Goal: Find contact information: Obtain details needed to contact an individual or organization

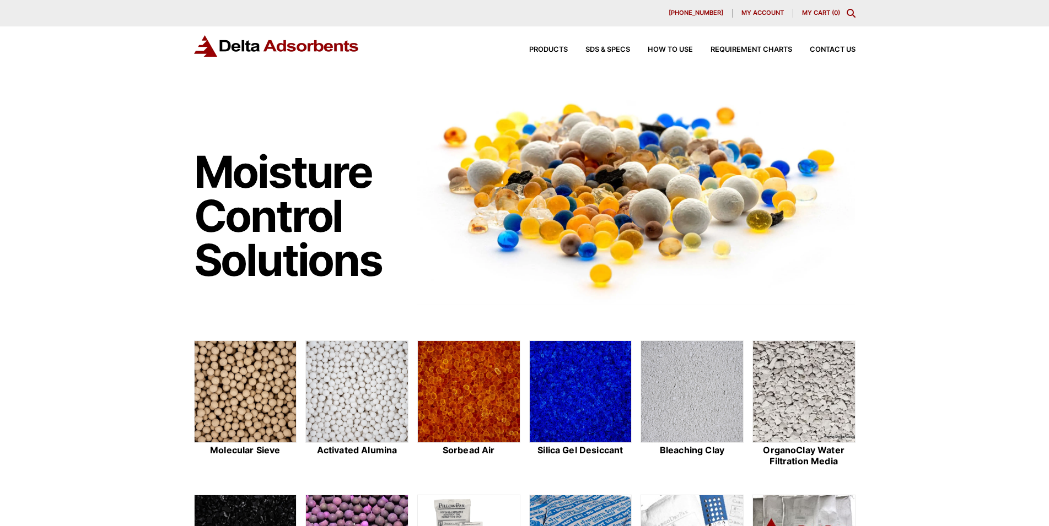
click at [853, 12] on icon "Toggle Modal Content" at bounding box center [851, 13] width 9 height 9
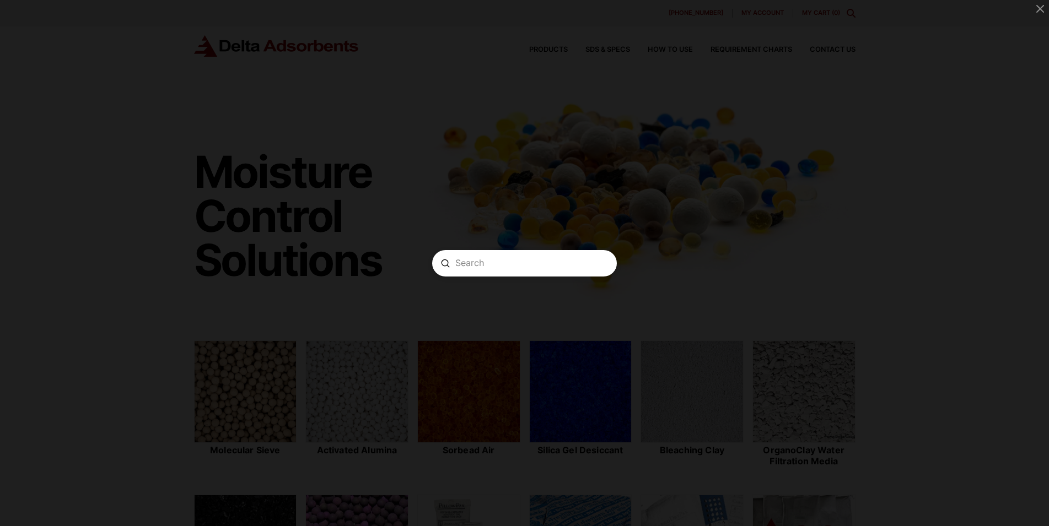
scroll to position [3, 0]
click at [551, 271] on form "Search Submit Clear" at bounding box center [524, 263] width 185 height 26
paste input "SGPP25D"
type input "SGPP25D"
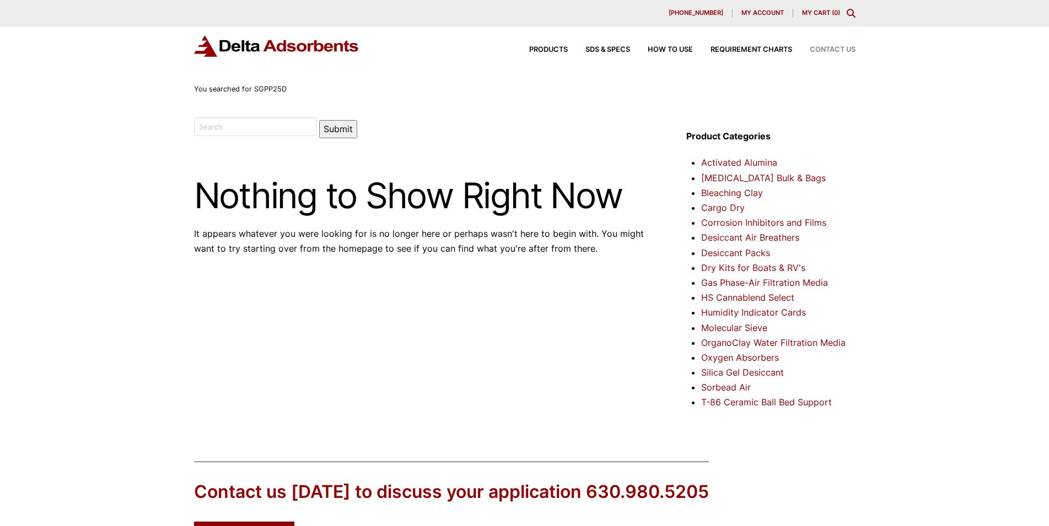
click at [830, 52] on span "Contact Us" at bounding box center [833, 49] width 46 height 7
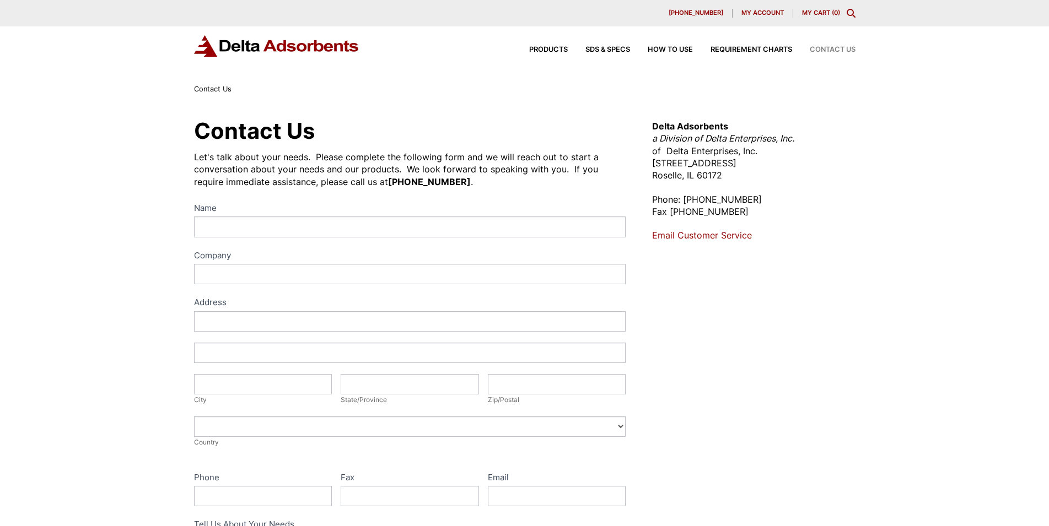
click at [715, 238] on link "Email Customer Service" at bounding box center [702, 235] width 100 height 11
